Goal: Obtain resource: Download file/media

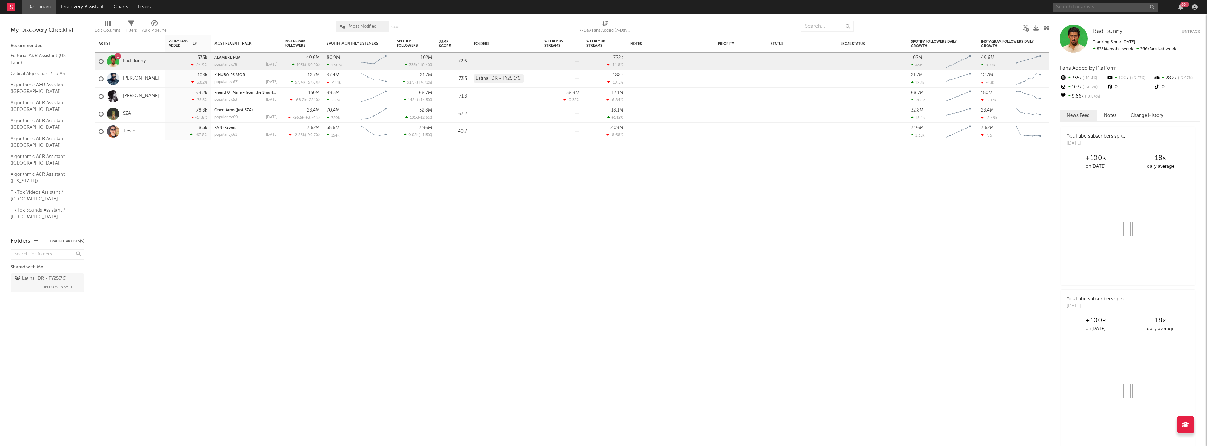
click at [1093, 9] on input "text" at bounding box center [1105, 7] width 105 height 9
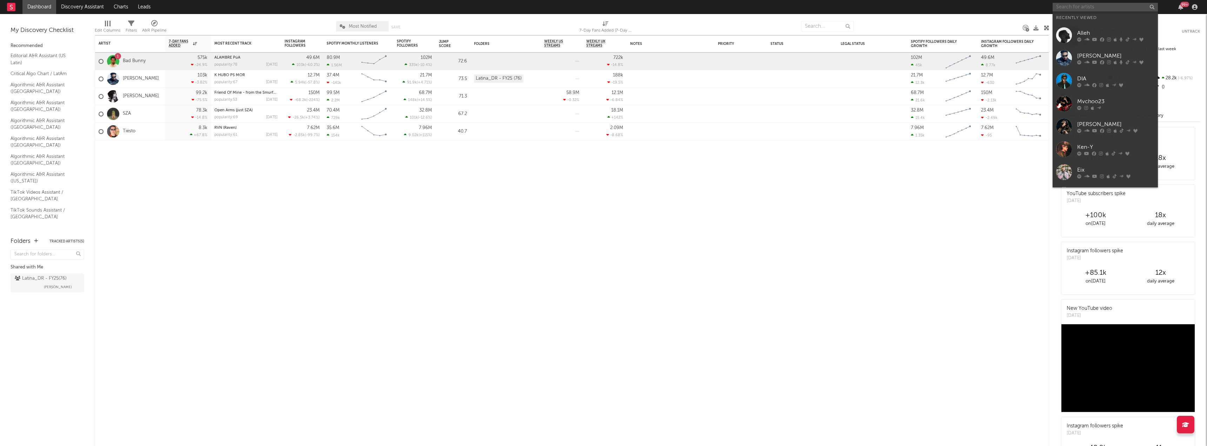
click at [1085, 7] on input "text" at bounding box center [1105, 7] width 105 height 9
type input "pesado"
click at [1090, 25] on div "Pesado" at bounding box center [1116, 21] width 77 height 8
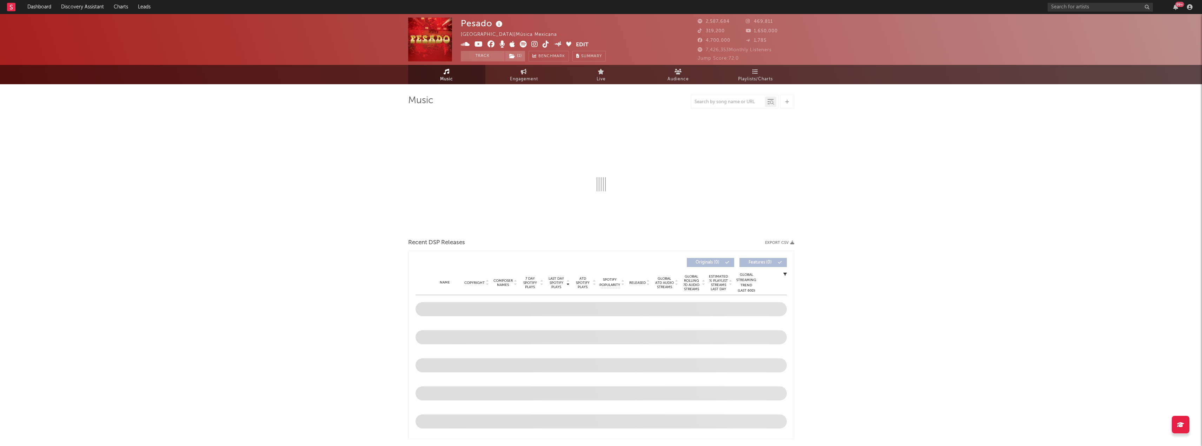
select select "6m"
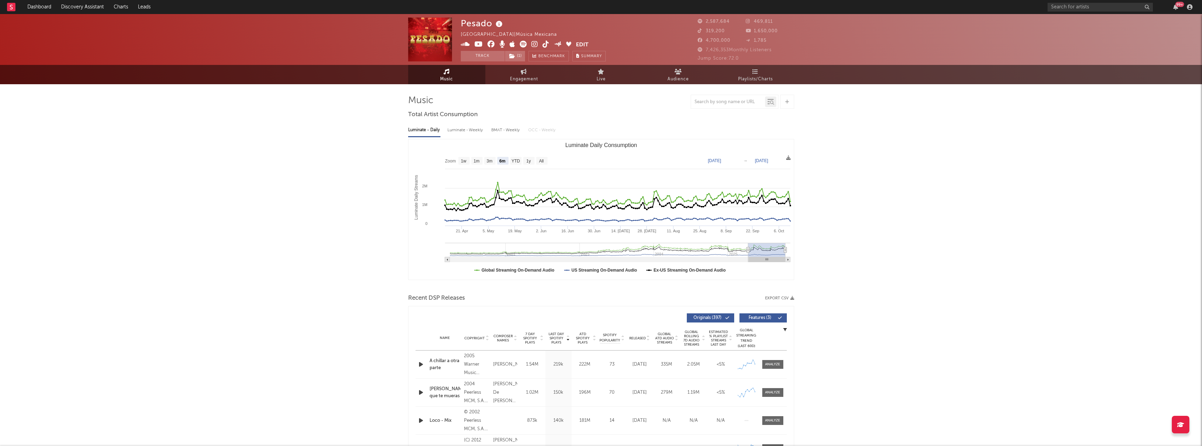
click at [765, 319] on span at bounding box center [765, 318] width 1 height 4
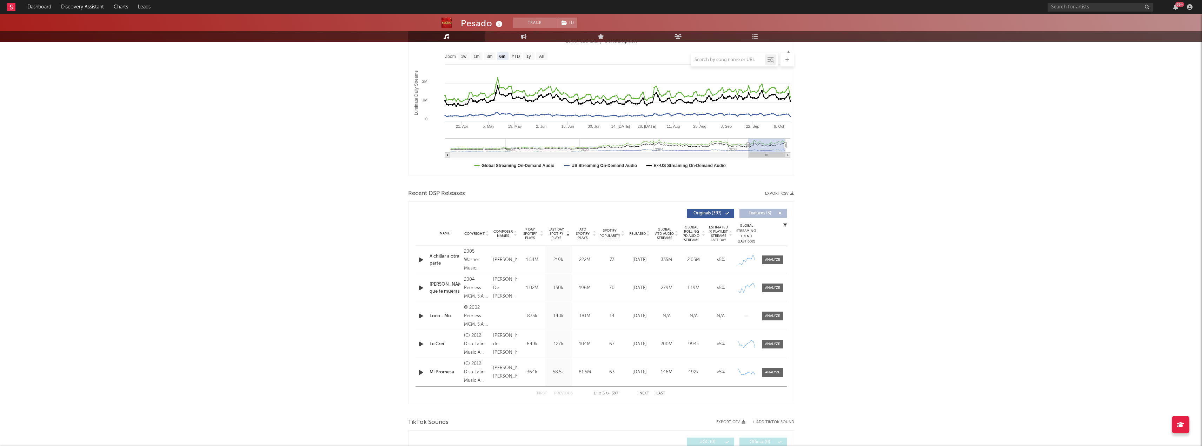
scroll to position [105, 0]
click at [790, 196] on div "Recent DSP Releases Export CSV" at bounding box center [601, 193] width 386 height 12
click at [790, 192] on icon "button" at bounding box center [792, 193] width 4 height 4
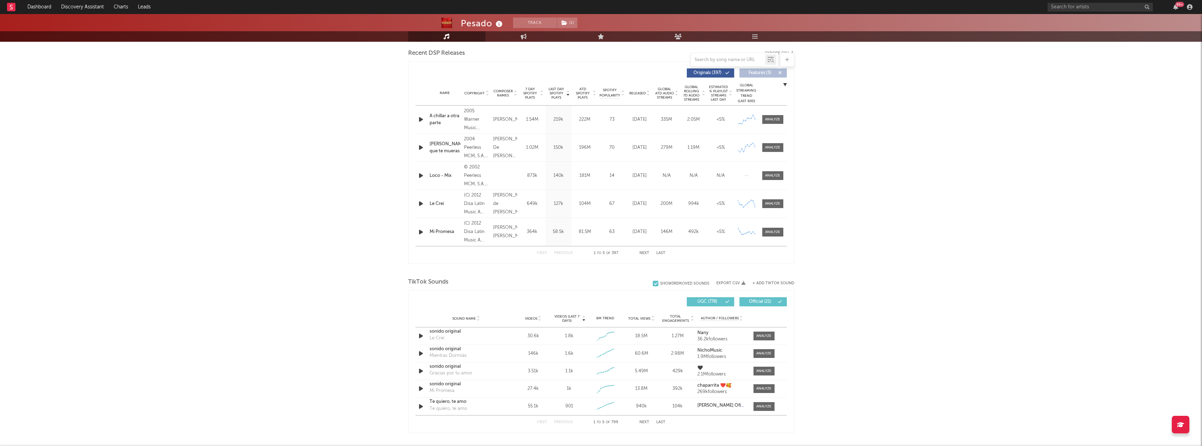
scroll to position [246, 0]
click at [642, 251] on button "Next" at bounding box center [645, 253] width 10 height 4
click at [737, 56] on div at bounding box center [728, 59] width 74 height 9
click at [734, 58] on input "text" at bounding box center [728, 60] width 74 height 6
click at [734, 58] on input "musica" at bounding box center [728, 60] width 74 height 6
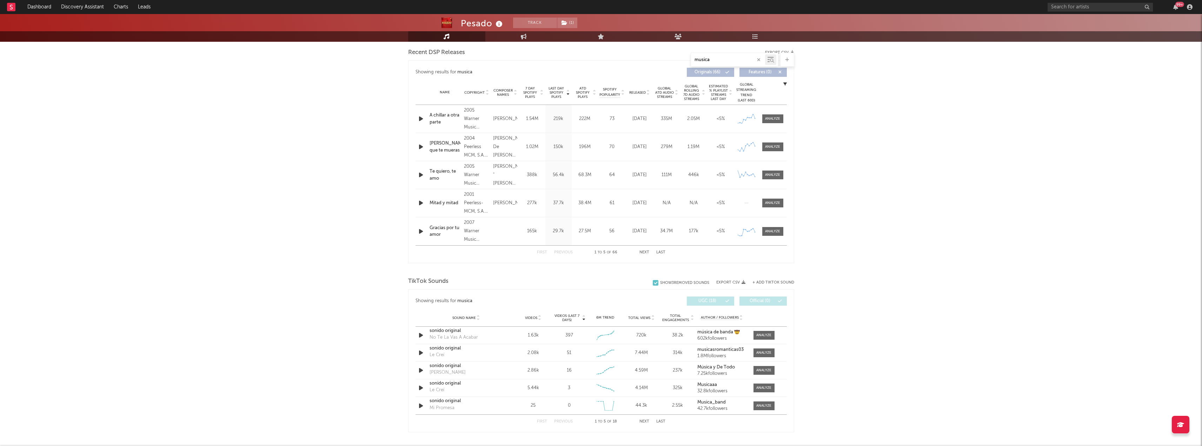
click at [732, 59] on input "musica" at bounding box center [728, 60] width 74 height 6
click at [730, 60] on input "musica" at bounding box center [728, 60] width 74 height 6
type input "m"
type input "te quiero"
click at [775, 203] on div at bounding box center [772, 202] width 15 height 5
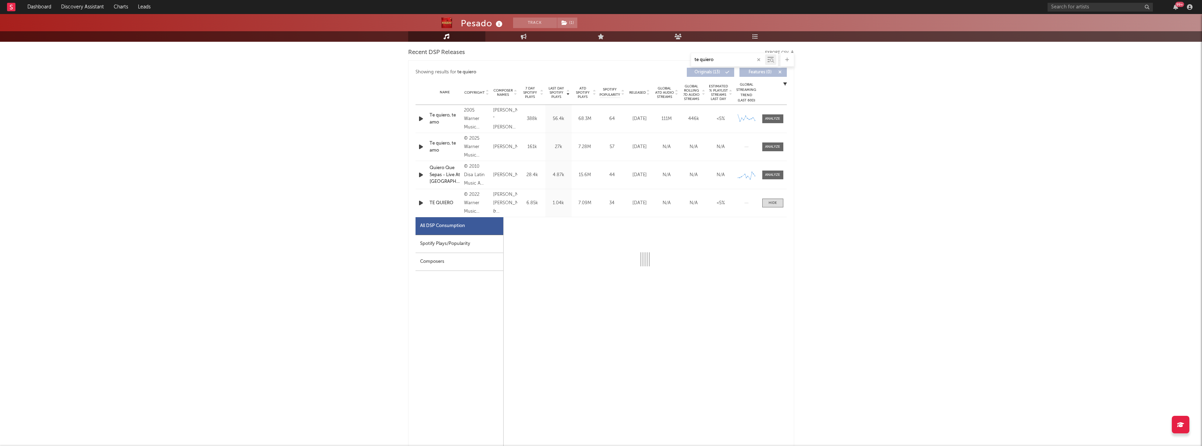
select select "6m"
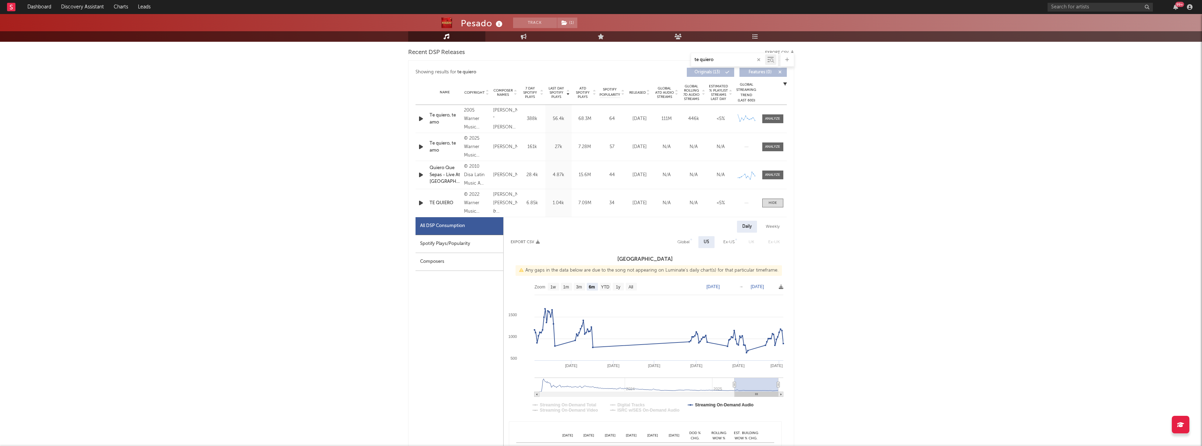
click at [424, 198] on div "Name TE QUIERO Copyright © 2022 Warner Music Latina Label WEA Latina Album Name…" at bounding box center [601, 203] width 371 height 28
click at [420, 204] on icon "button" at bounding box center [420, 203] width 7 height 9
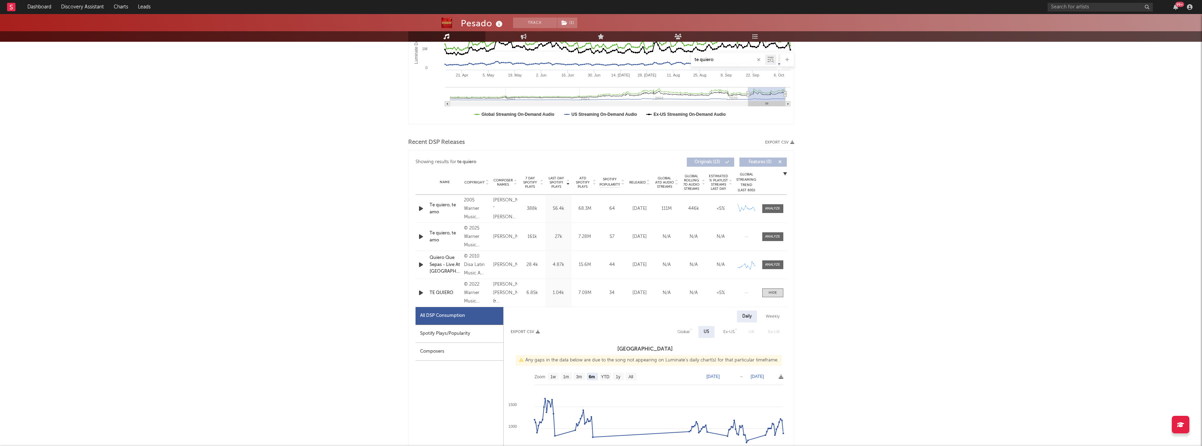
scroll to position [0, 0]
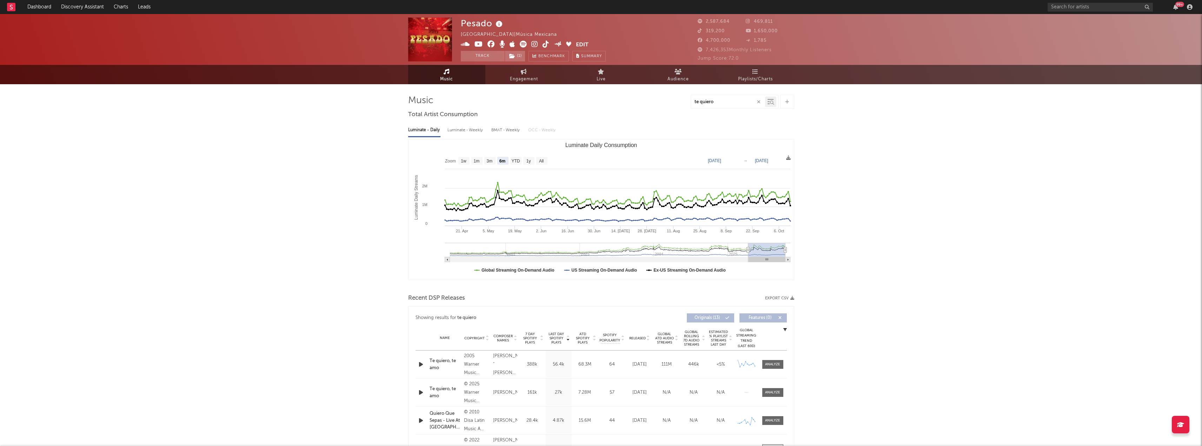
click at [721, 100] on input "te quiero" at bounding box center [728, 102] width 74 height 6
type input "a chillar a otra parte"
